Goal: Task Accomplishment & Management: Check status

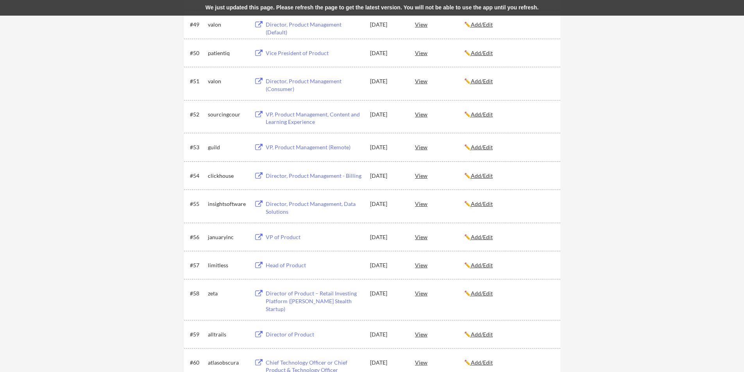
scroll to position [54, 0]
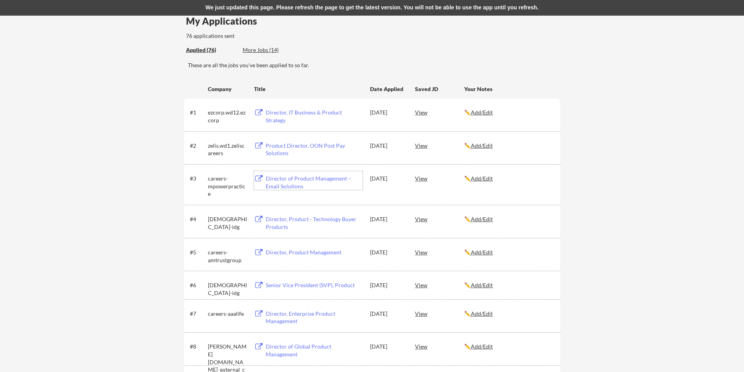
click at [284, 181] on div "Director of Product Management – Email Solutions" at bounding box center [314, 182] width 97 height 15
click at [427, 112] on div "View" at bounding box center [439, 112] width 49 height 14
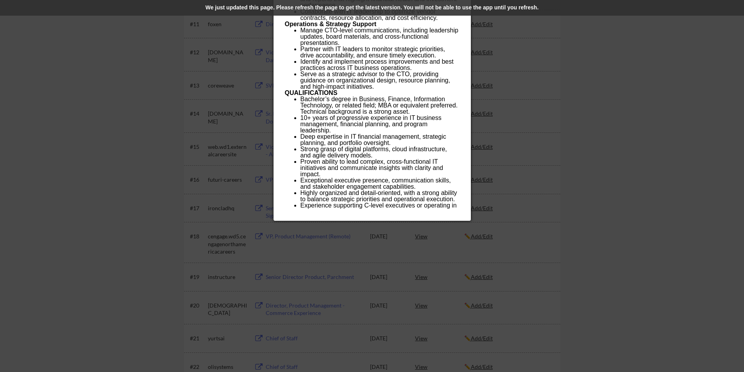
scroll to position [241, 0]
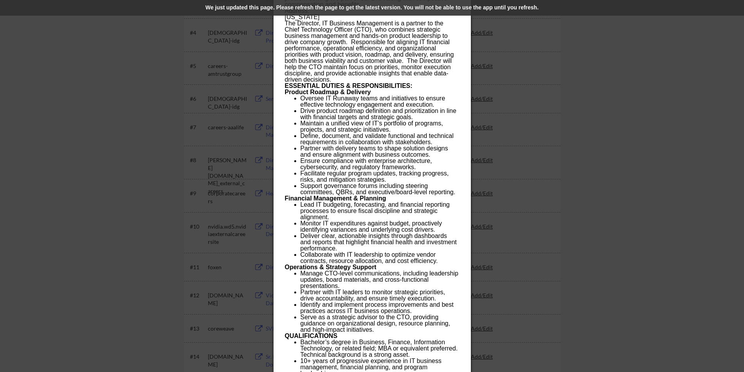
click at [536, 122] on div at bounding box center [372, 186] width 744 height 372
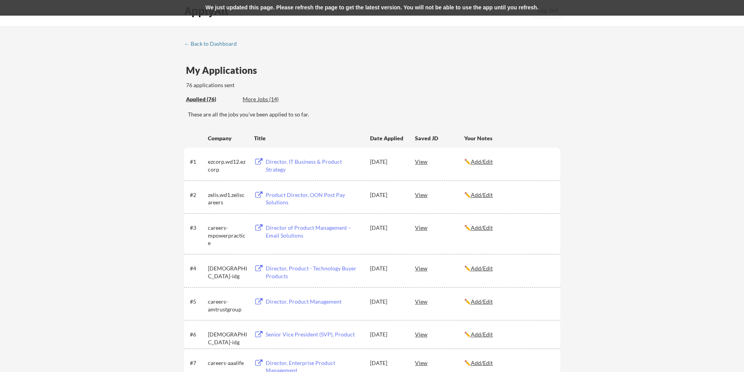
scroll to position [0, 0]
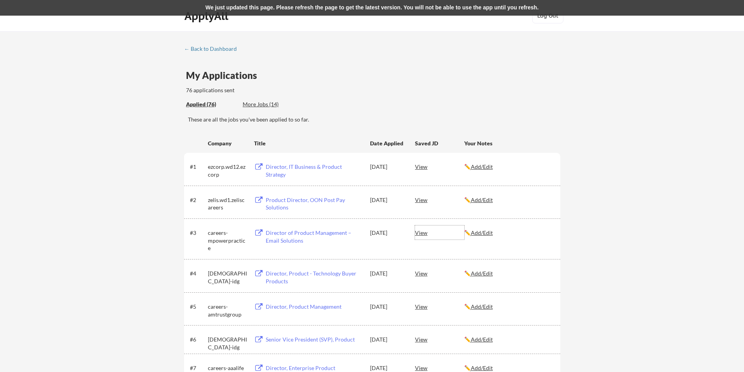
click at [423, 233] on div "View" at bounding box center [439, 233] width 49 height 14
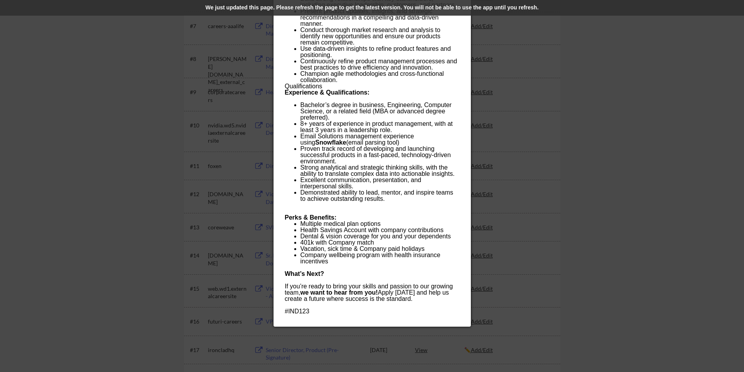
scroll to position [344, 0]
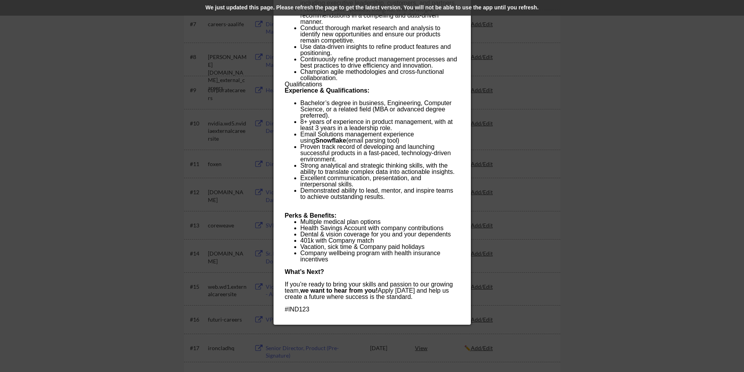
click at [490, 161] on div at bounding box center [372, 186] width 744 height 372
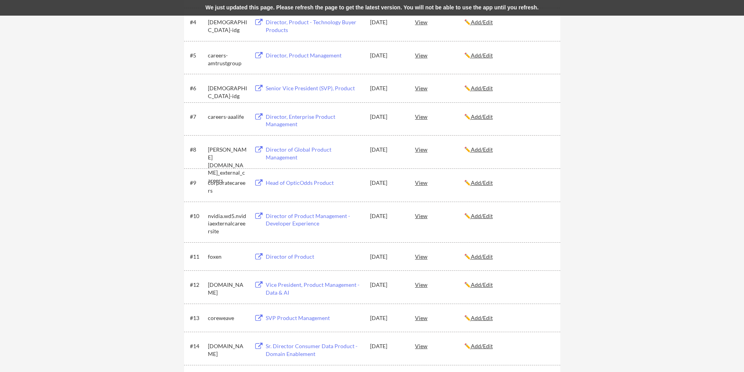
scroll to position [0, 0]
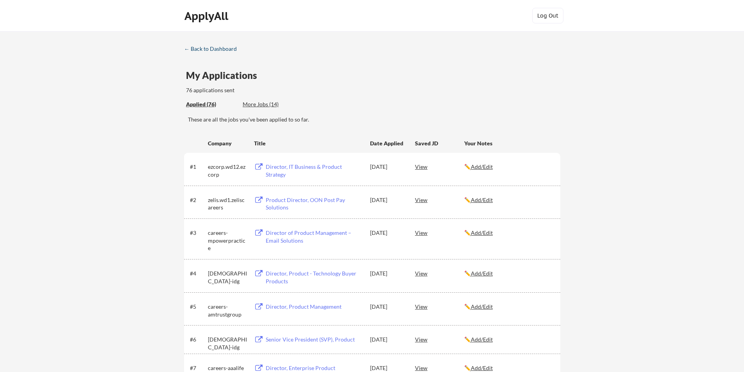
click at [223, 51] on div "← Back to Dashboard" at bounding box center [213, 48] width 59 height 5
